Goal: Information Seeking & Learning: Compare options

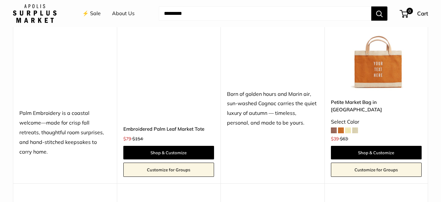
scroll to position [692, 0]
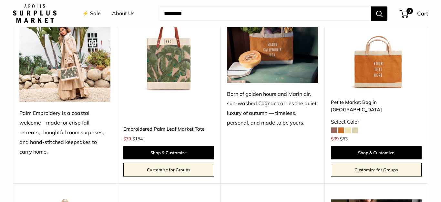
click at [332, 127] on span at bounding box center [334, 130] width 6 height 6
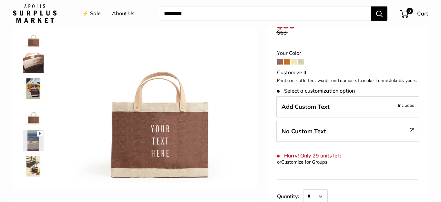
scroll to position [61, 0]
click at [286, 59] on span at bounding box center [287, 62] width 6 height 6
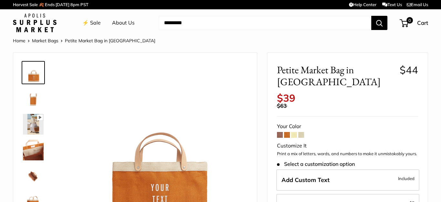
click at [294, 132] on span at bounding box center [294, 135] width 6 height 6
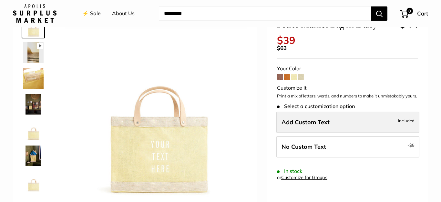
scroll to position [46, 0]
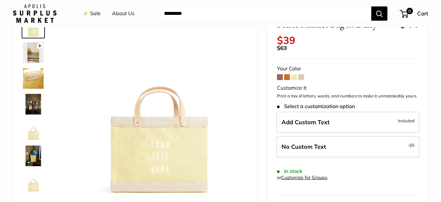
click at [300, 74] on span at bounding box center [301, 77] width 6 height 6
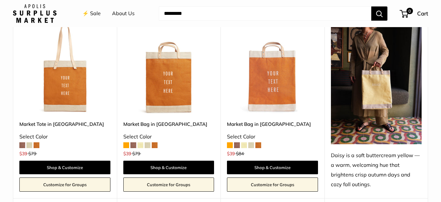
scroll to position [840, 0]
